Goal: Task Accomplishment & Management: Use online tool/utility

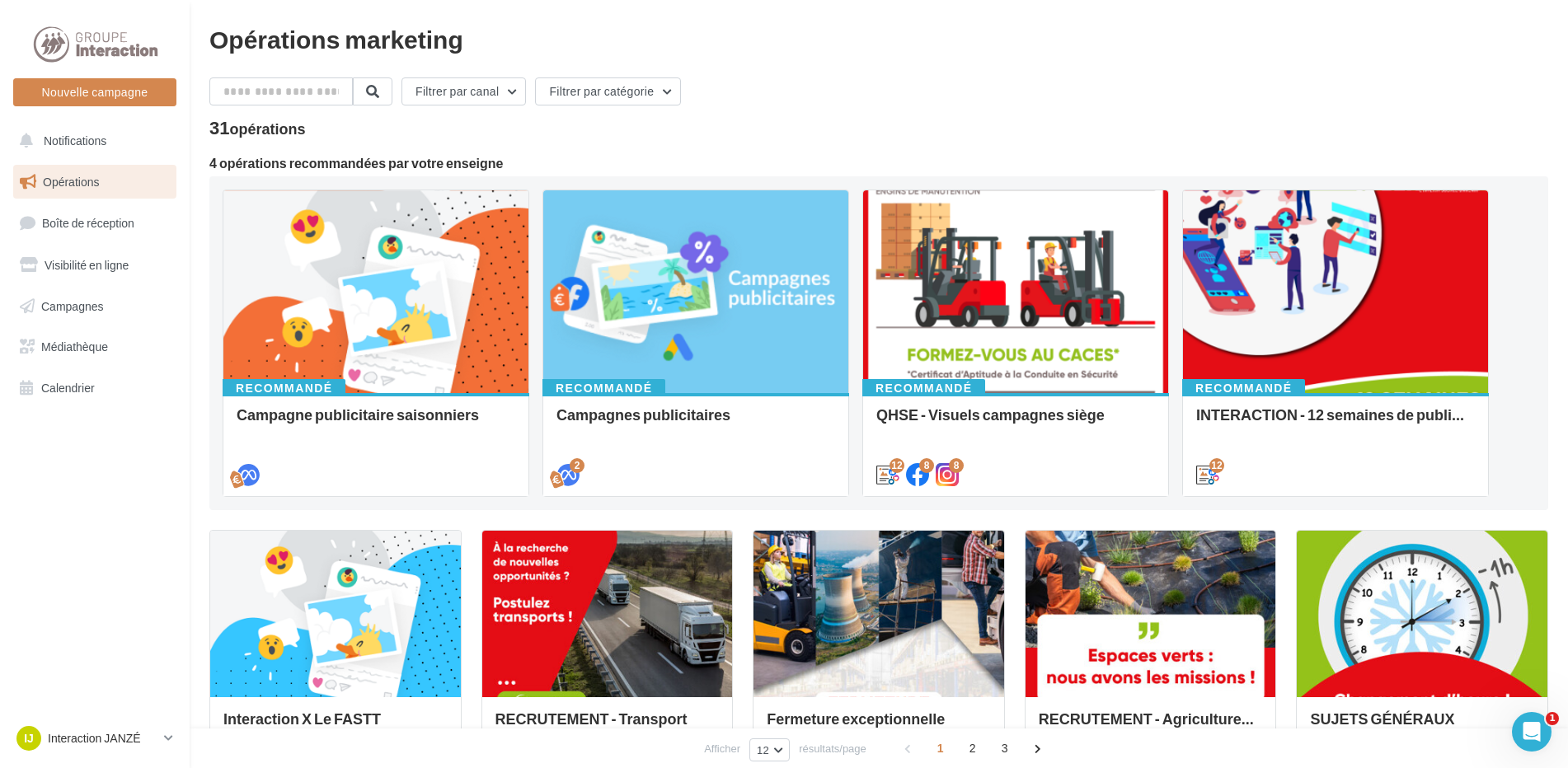
click at [1355, 121] on div "31 opérations" at bounding box center [879, 129] width 1339 height 22
click at [723, 294] on div at bounding box center [695, 293] width 305 height 204
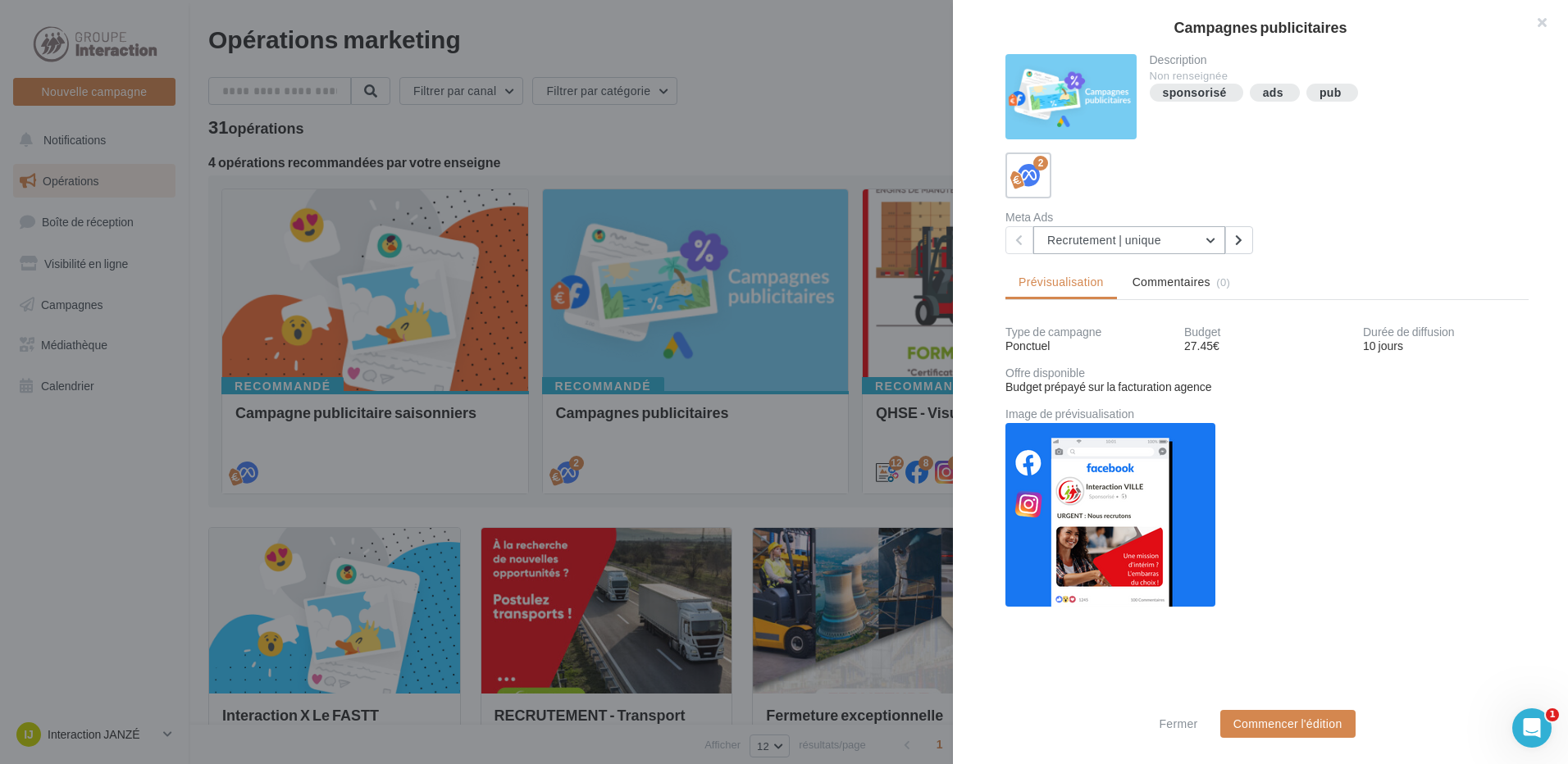
click at [1212, 240] on button "Recrutement | unique" at bounding box center [1129, 240] width 192 height 28
click at [1227, 168] on div "2" at bounding box center [1267, 175] width 524 height 46
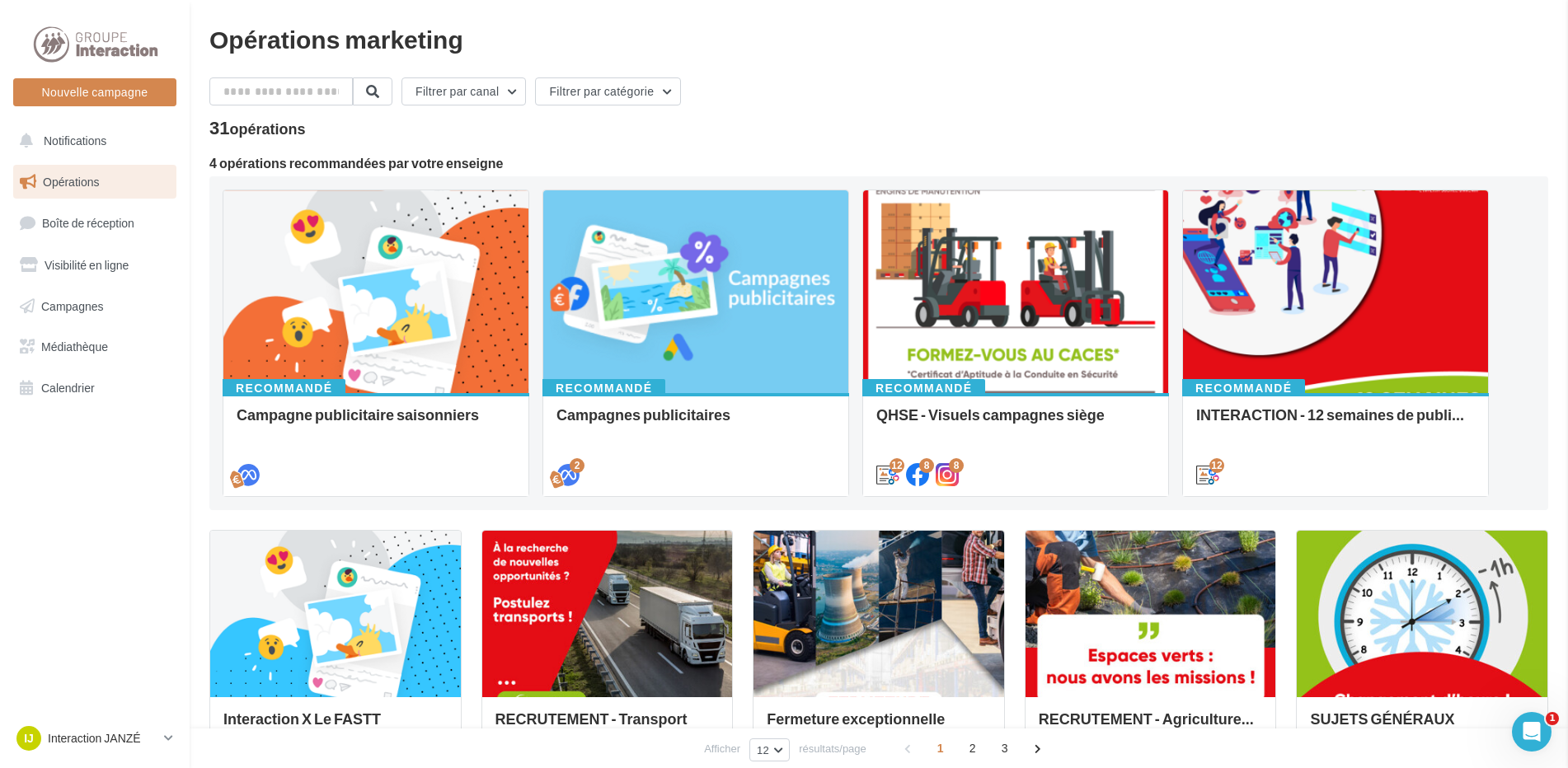
click at [99, 91] on button "Nouvelle campagne" at bounding box center [94, 93] width 163 height 28
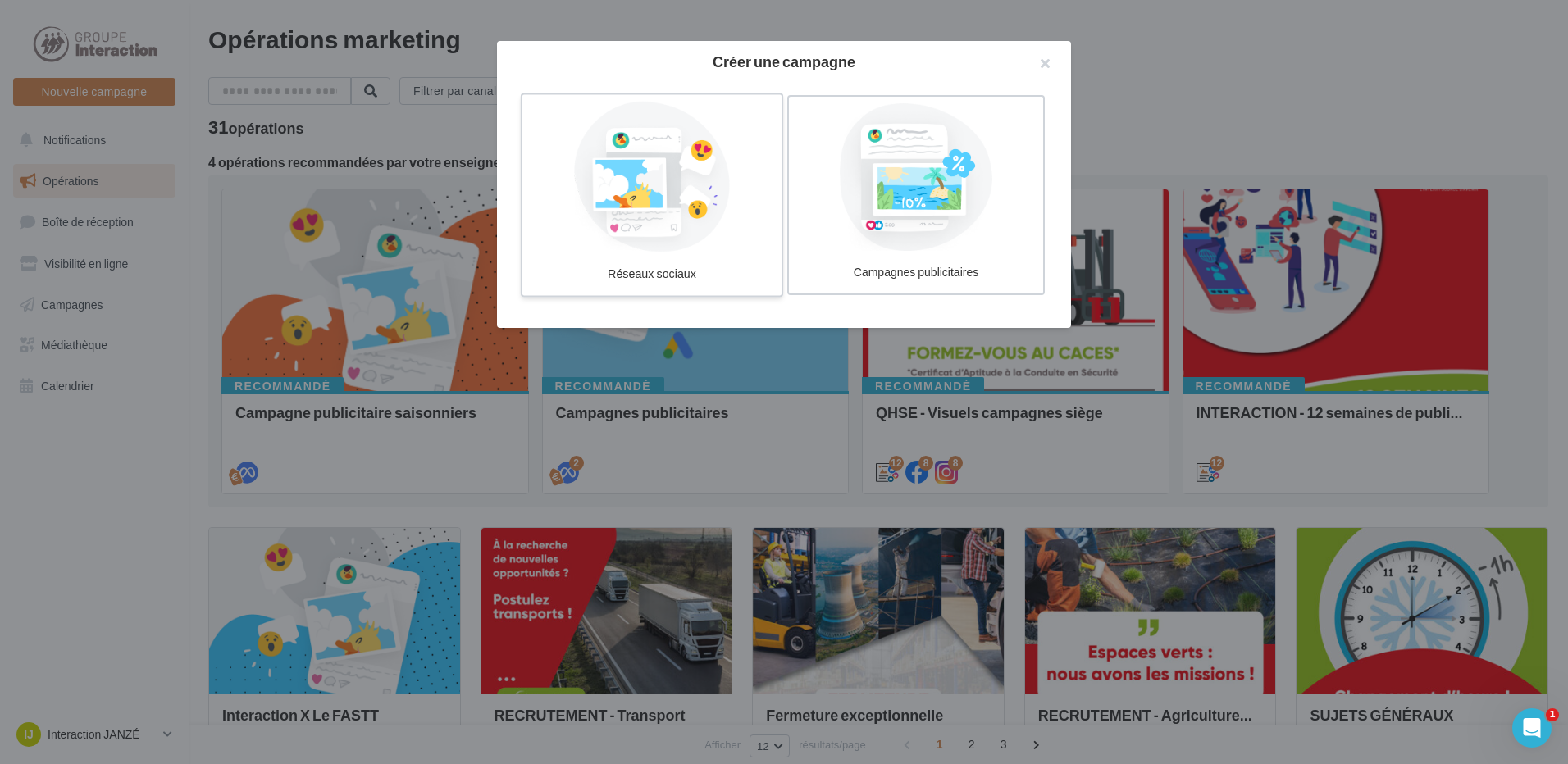
click at [637, 154] on div at bounding box center [651, 177] width 246 height 151
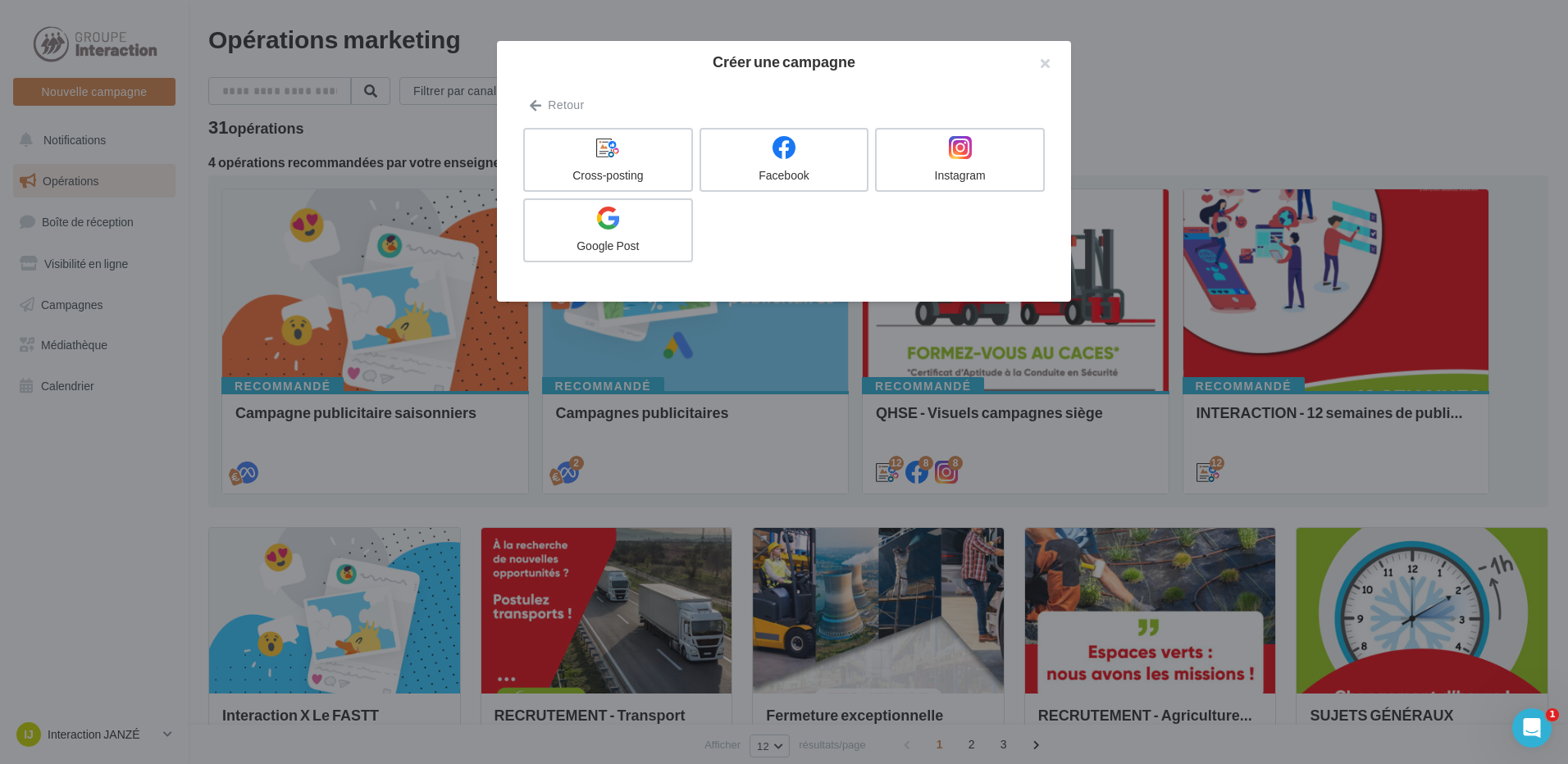
click at [637, 154] on div at bounding box center [608, 149] width 153 height 24
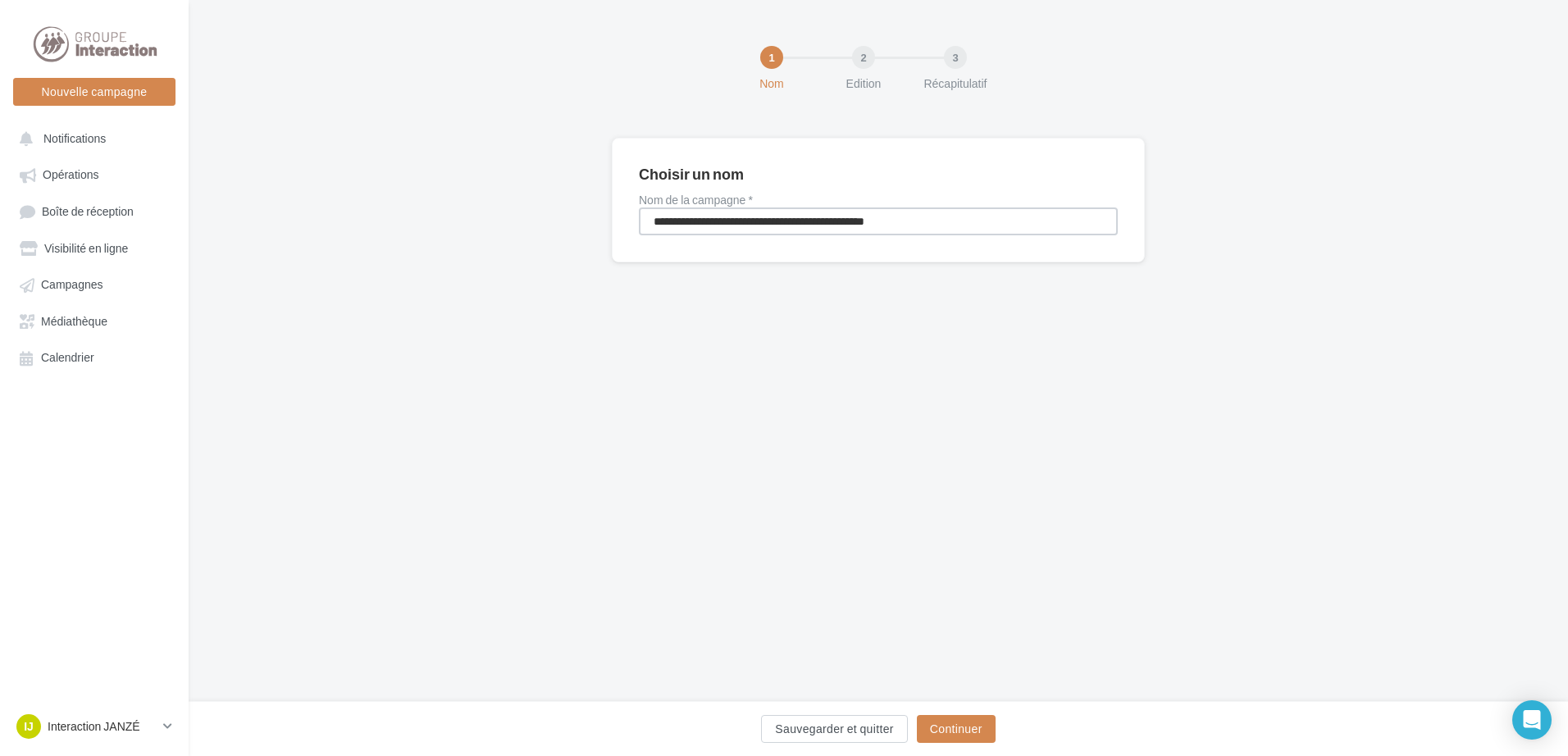
click at [771, 215] on input "**********" at bounding box center [878, 222] width 479 height 28
type input "*"
type input "********"
click at [971, 733] on button "Continuer" at bounding box center [956, 729] width 79 height 28
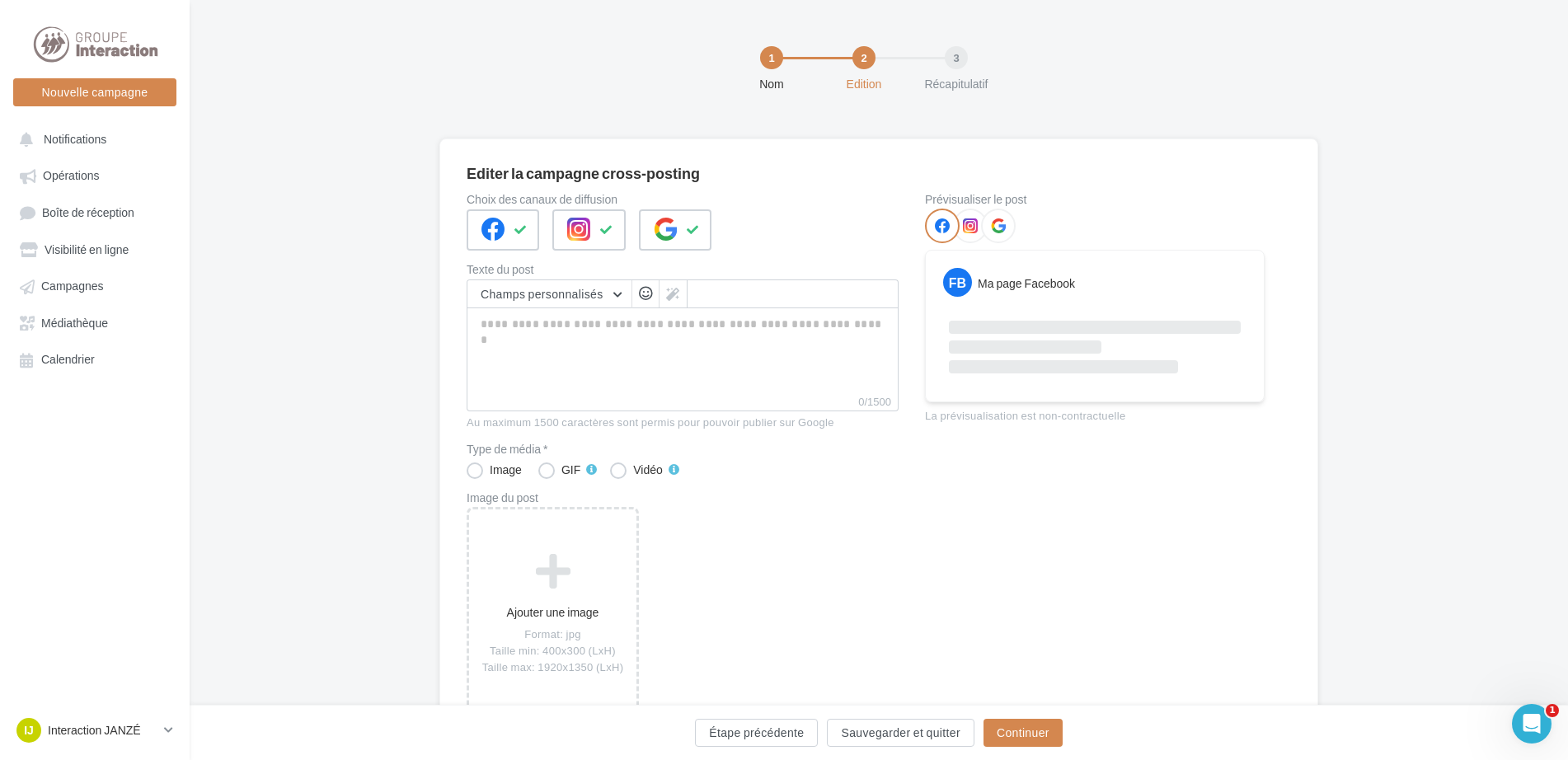
click at [801, 543] on div "Ajouter une image Format: jpg Taille min: 400x300 (LxH) Taille max: 1920x1350 (…" at bounding box center [689, 623] width 445 height 232
click at [803, 545] on div "Ajouter une image Format: jpg Taille min: 400x300 (LxH) Taille max: 1920x1350 (…" at bounding box center [689, 623] width 445 height 232
click at [663, 339] on textarea "0/1500" at bounding box center [683, 351] width 432 height 86
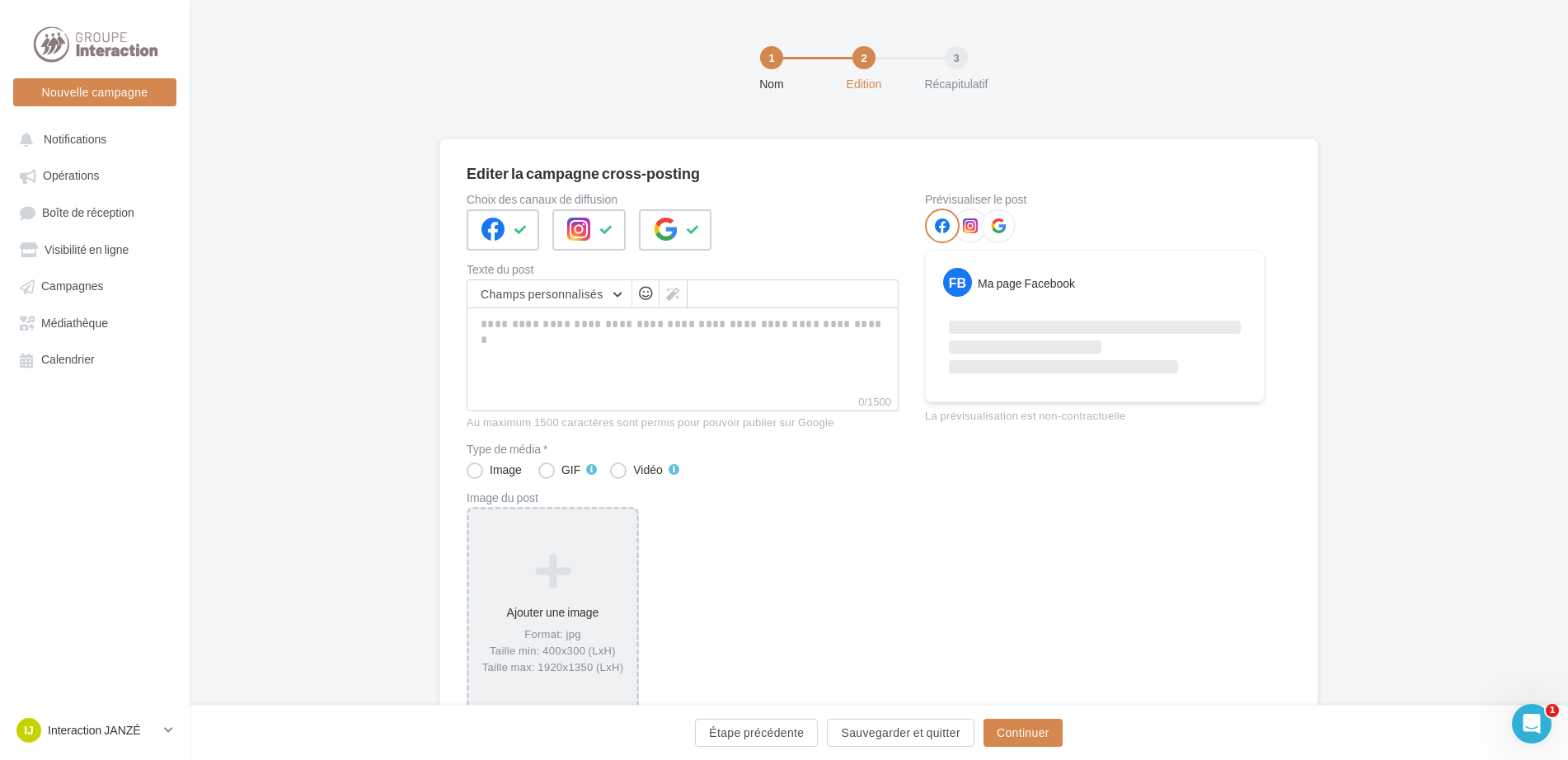
click at [571, 559] on icon at bounding box center [552, 571] width 154 height 39
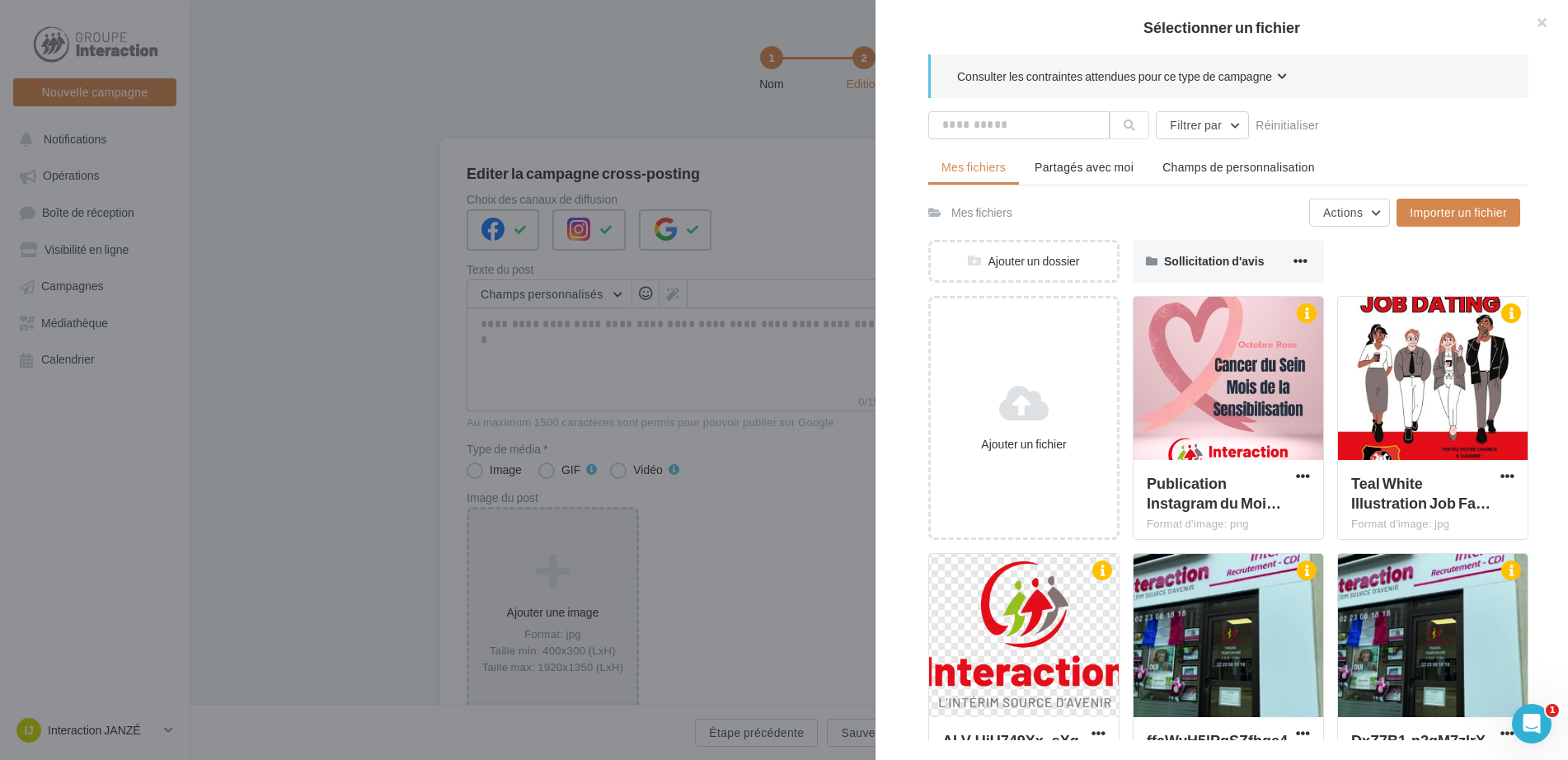
click at [661, 70] on div at bounding box center [784, 380] width 1568 height 760
